Goal: Task Accomplishment & Management: Use online tool/utility

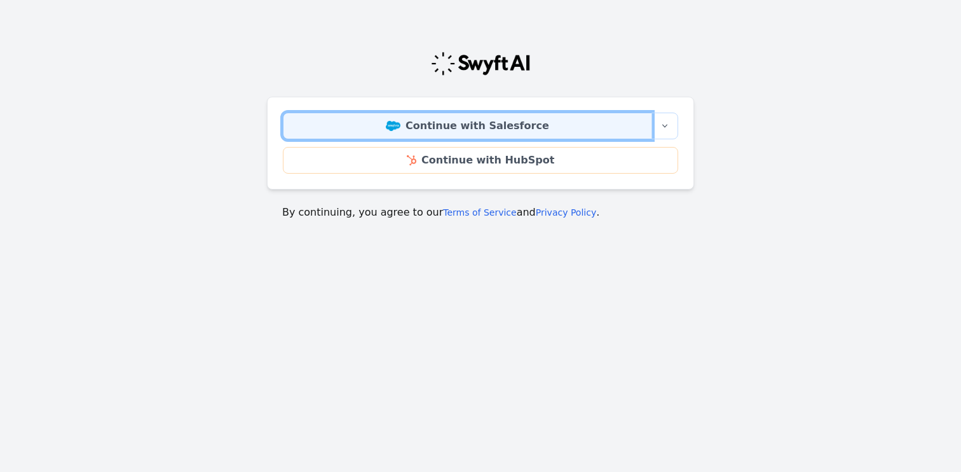
click at [476, 133] on link "Continue with Salesforce" at bounding box center [467, 125] width 369 height 27
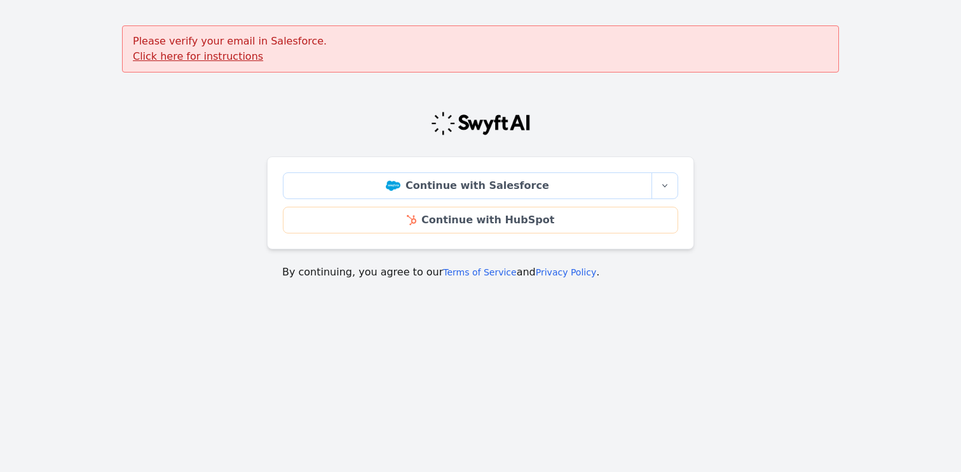
click at [211, 57] on u "Click here for instructions" at bounding box center [198, 56] width 130 height 12
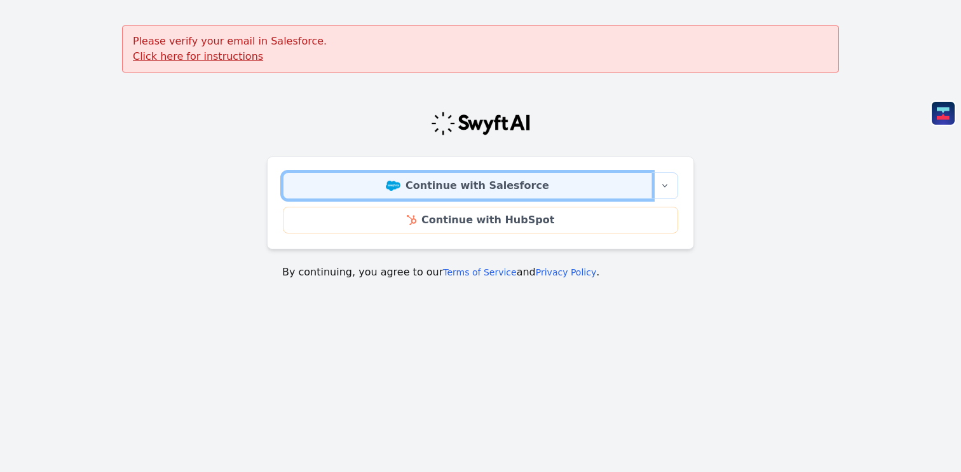
click at [453, 182] on link "Continue with Salesforce" at bounding box center [467, 185] width 369 height 27
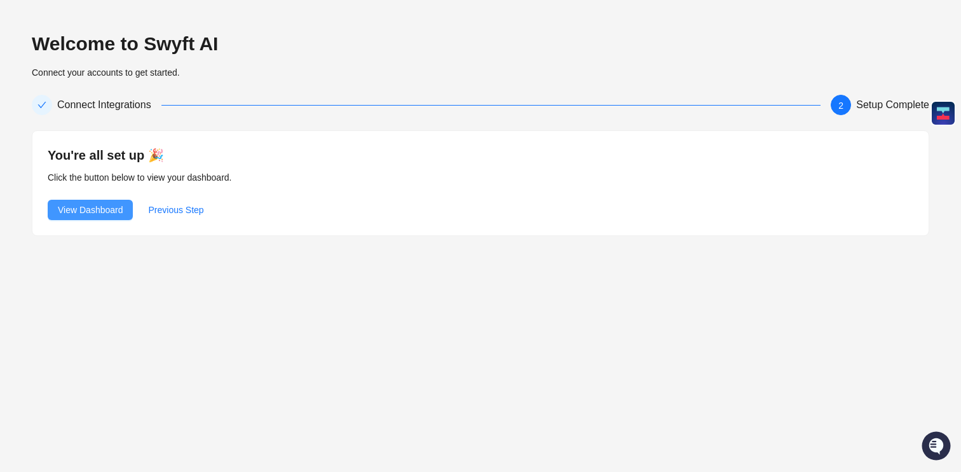
click at [111, 211] on span "View Dashboard" at bounding box center [90, 210] width 65 height 14
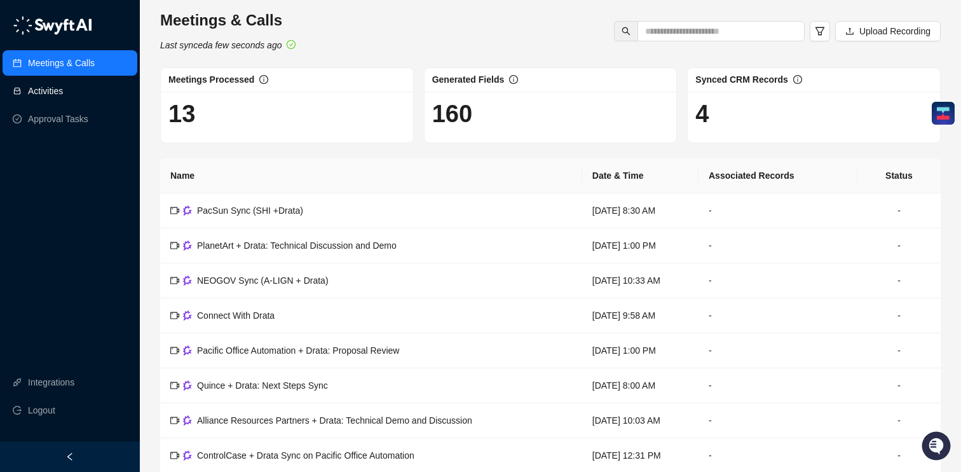
click at [63, 93] on link "Activities" at bounding box center [45, 90] width 35 height 25
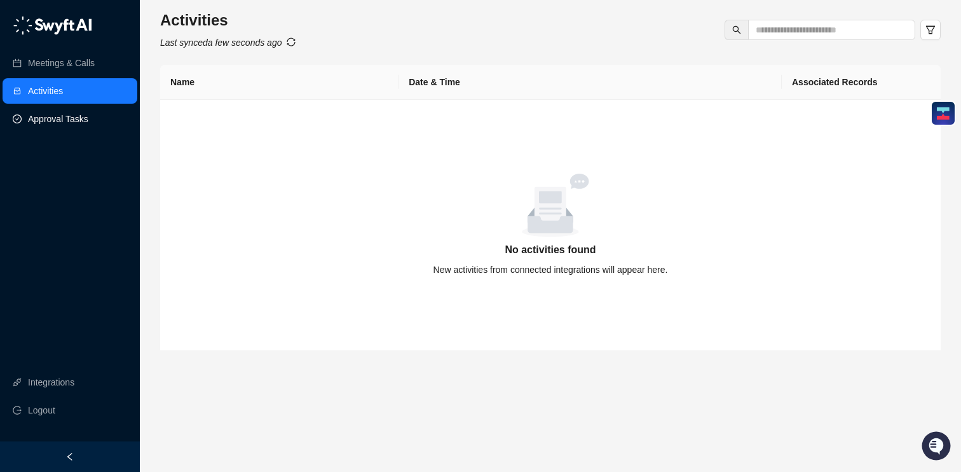
click at [72, 116] on link "Approval Tasks" at bounding box center [58, 118] width 60 height 25
